Goal: Task Accomplishment & Management: Manage account settings

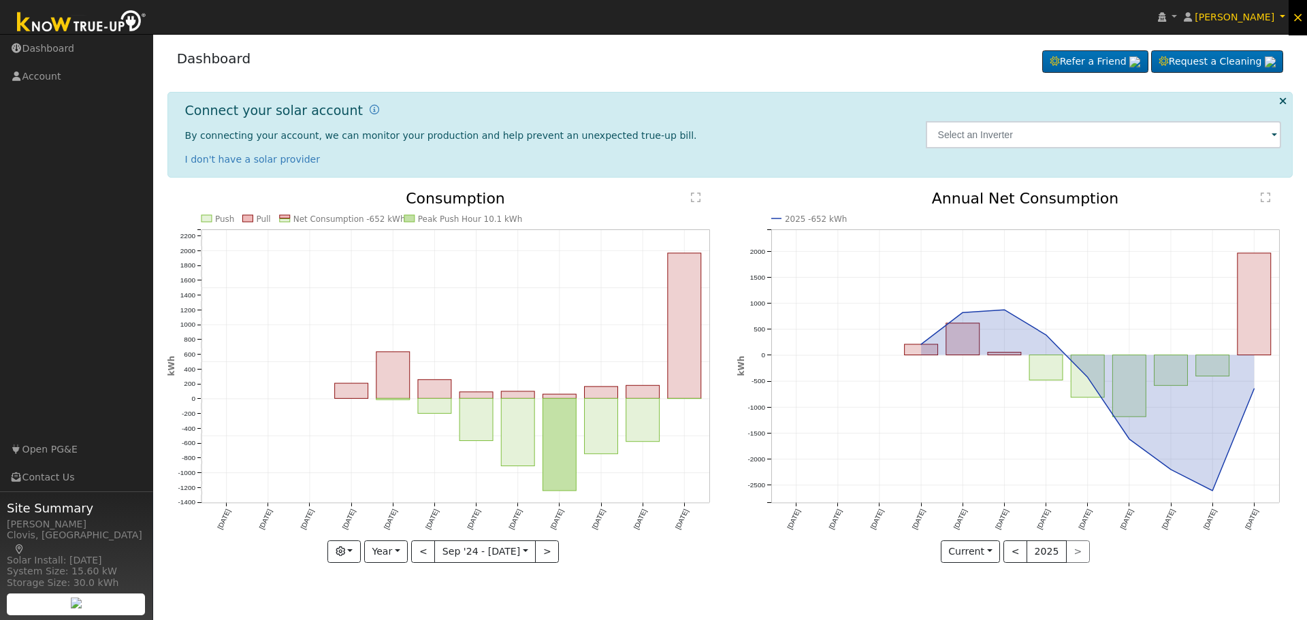
click at [1301, 14] on span "×" at bounding box center [1298, 17] width 12 height 16
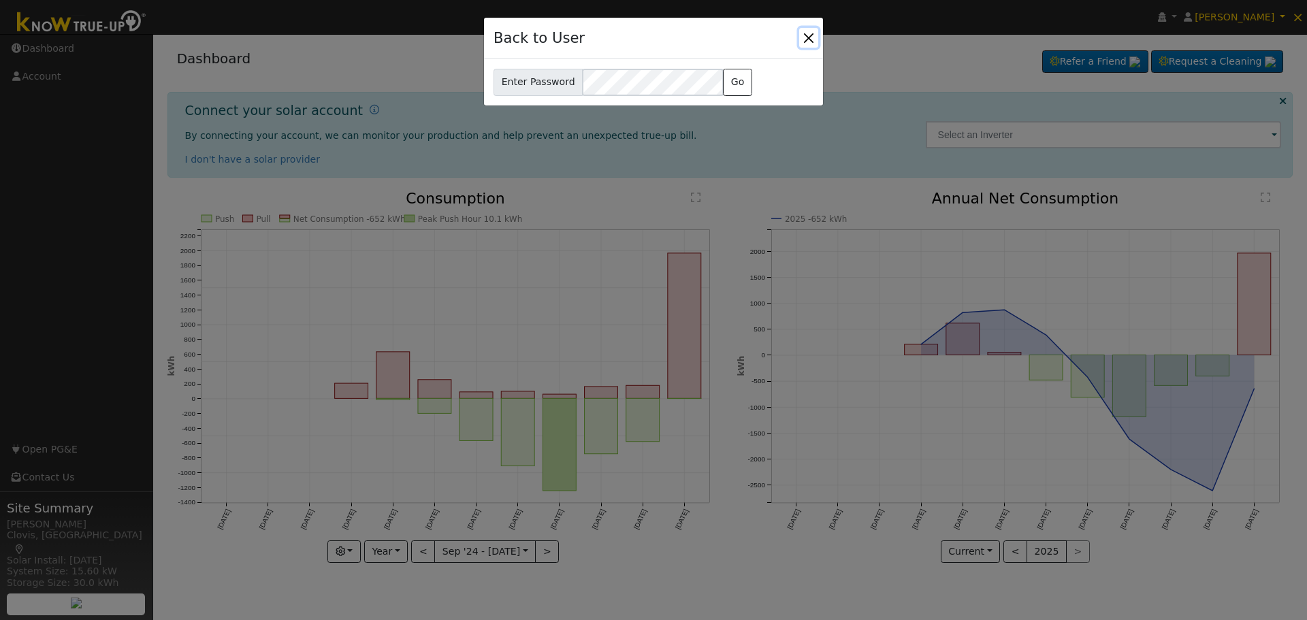
click at [808, 33] on button "Close" at bounding box center [808, 37] width 19 height 19
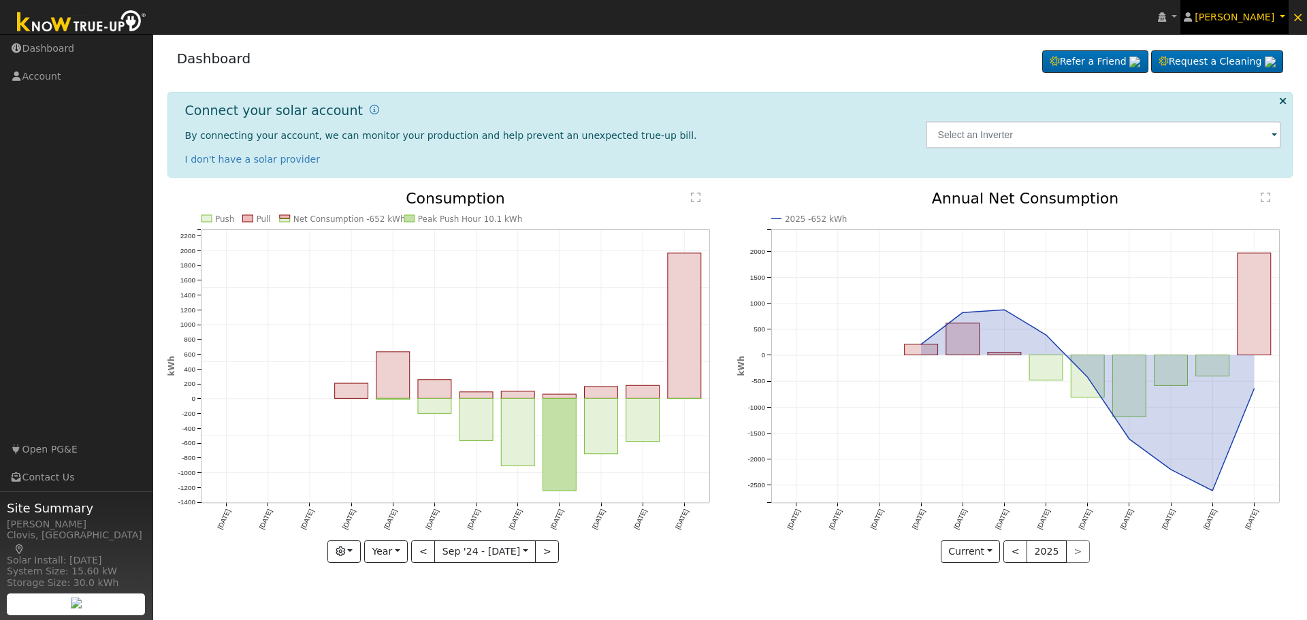
click at [1269, 18] on span "[PERSON_NAME]" at bounding box center [1234, 17] width 80 height 11
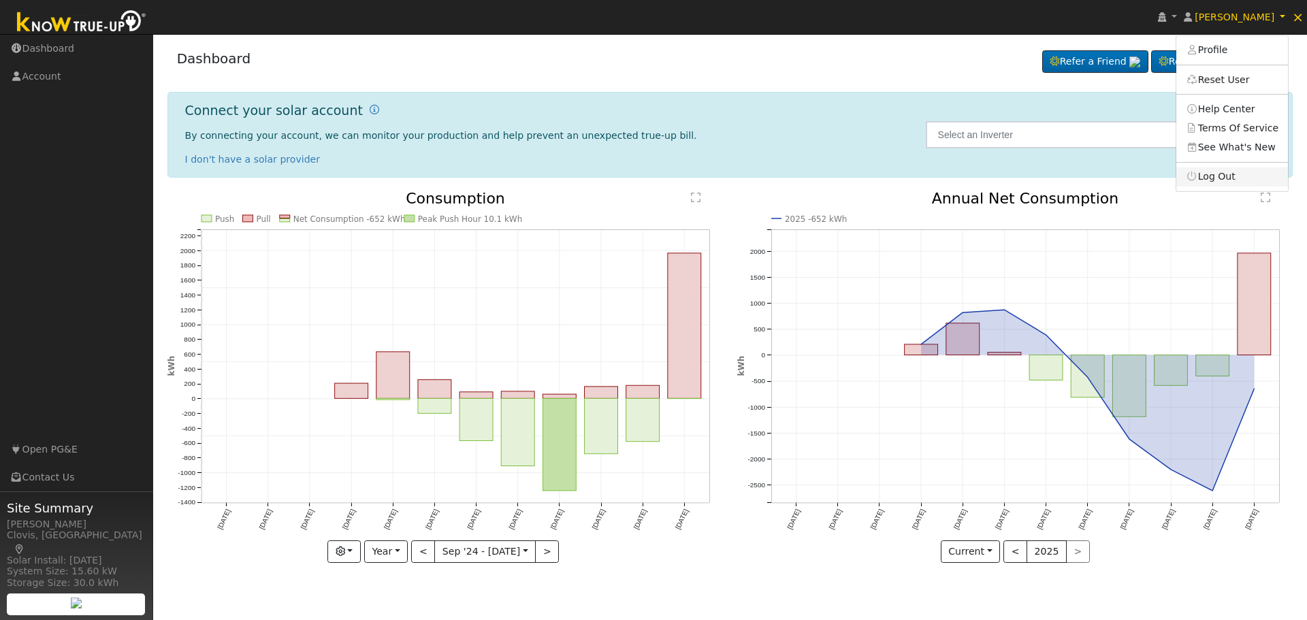
click at [1227, 172] on link "Log Out" at bounding box center [1232, 176] width 112 height 19
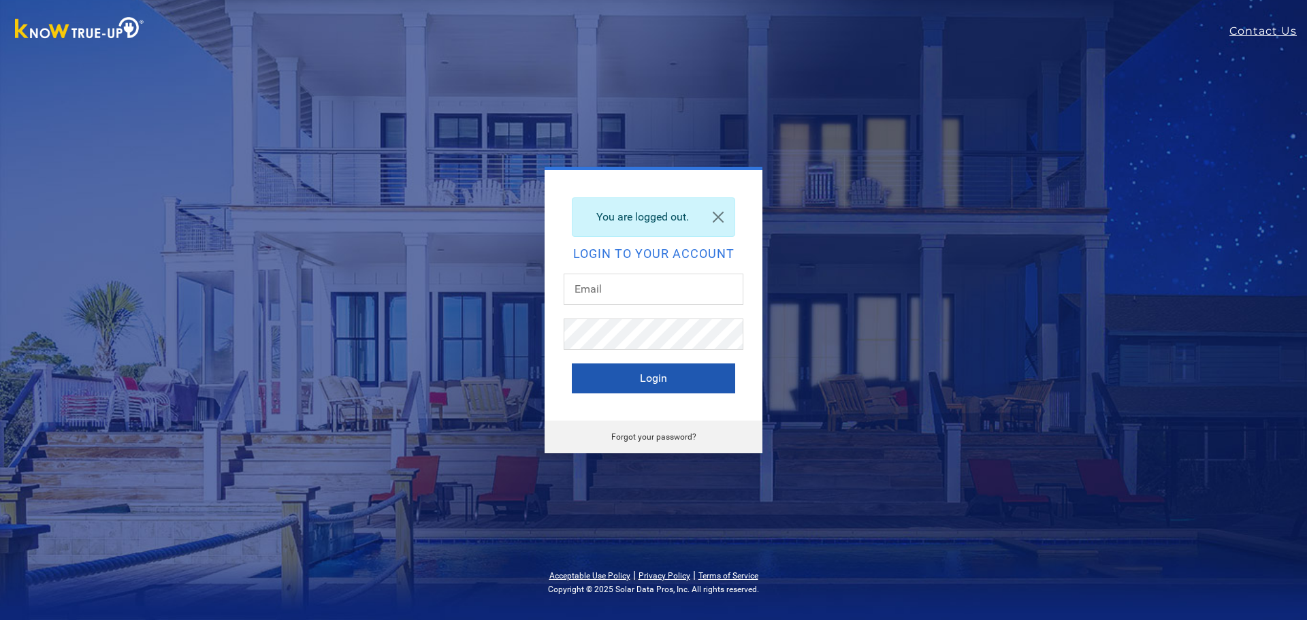
type input "[EMAIL_ADDRESS][DOMAIN_NAME]"
click at [653, 378] on button "Login" at bounding box center [653, 378] width 163 height 30
